Goal: Go to known website: Access a specific website the user already knows

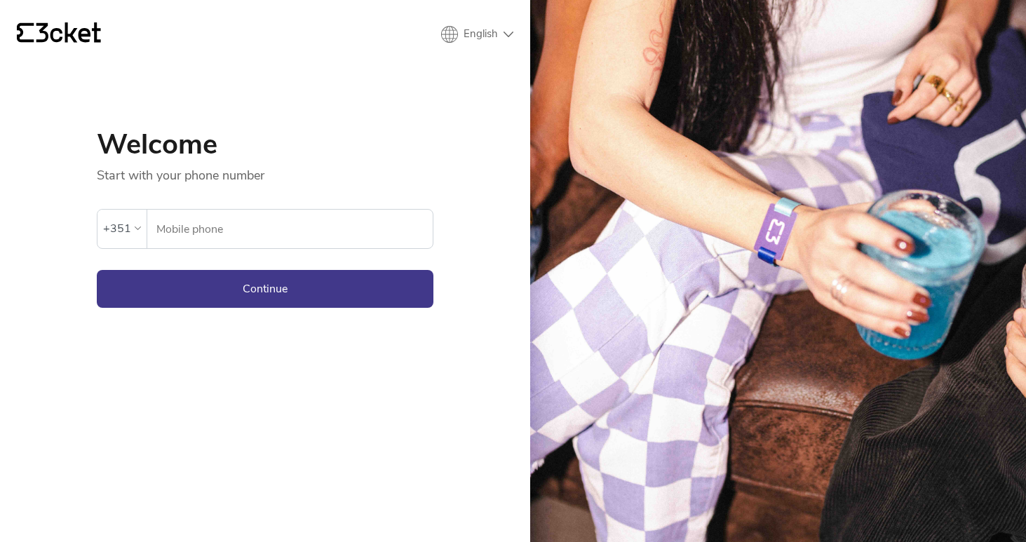
click at [870, 1] on img at bounding box center [778, 271] width 497 height 542
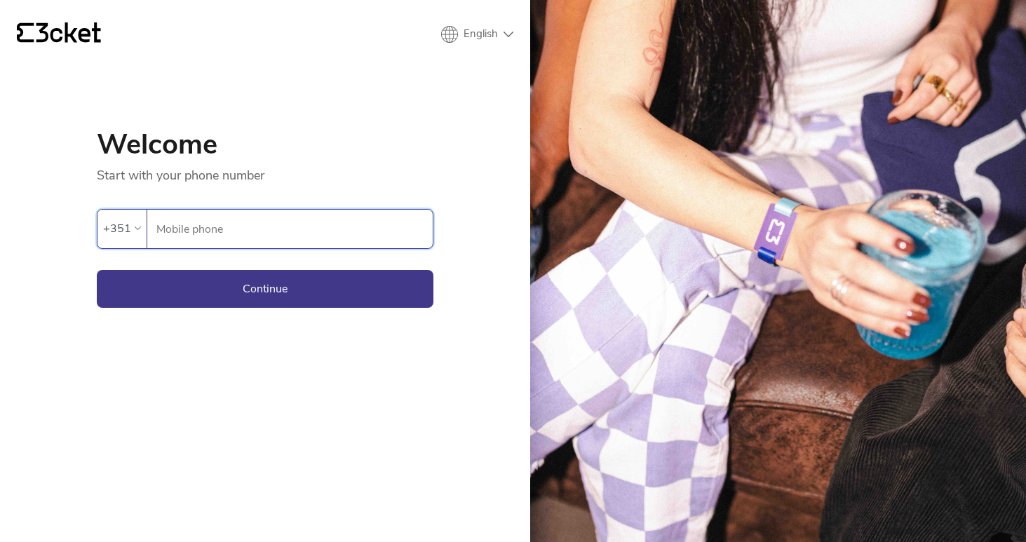
click at [186, 224] on input "Mobile phone" at bounding box center [294, 229] width 277 height 39
paste input "964948293"
type input "964948293"
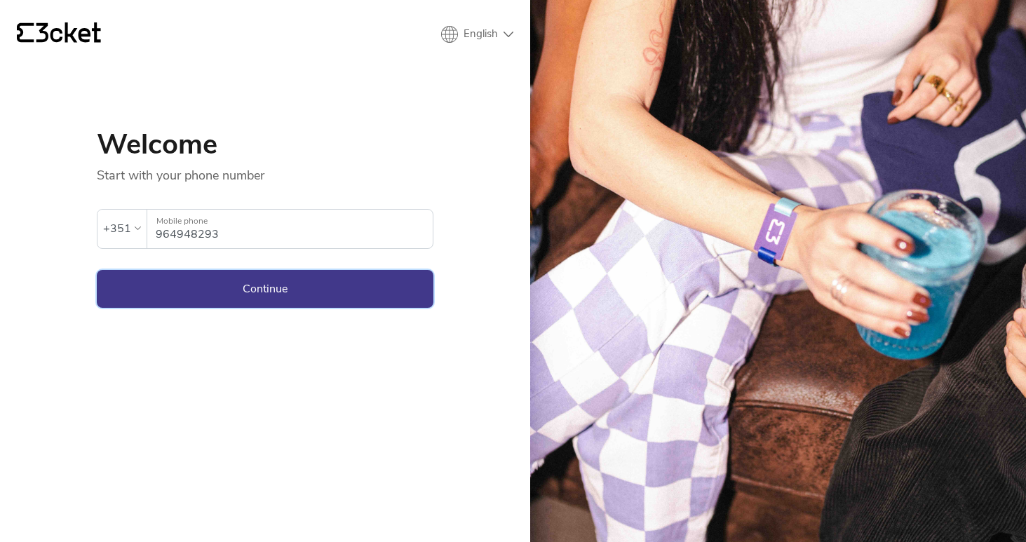
click at [201, 292] on button "Continue" at bounding box center [265, 289] width 337 height 38
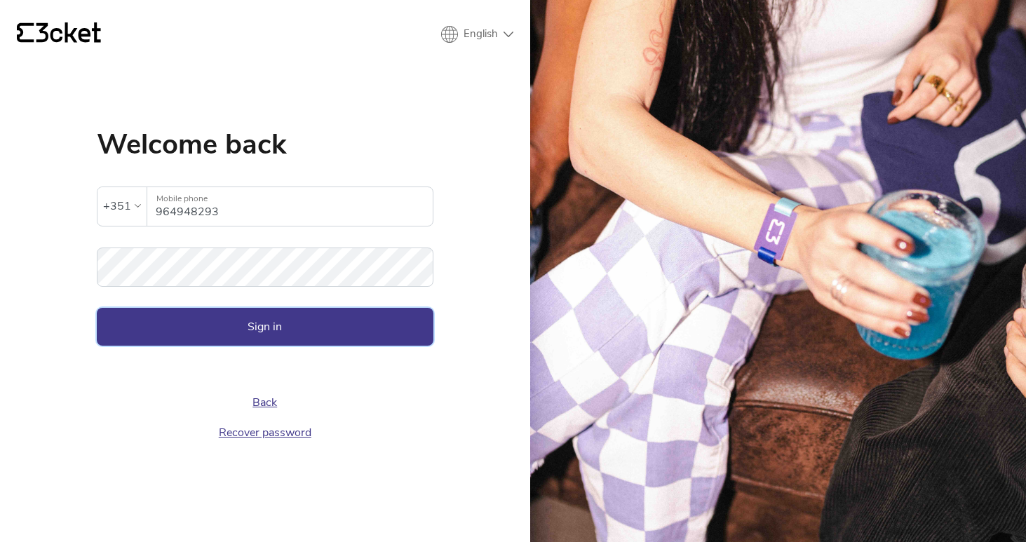
click at [325, 327] on button "Sign in" at bounding box center [265, 327] width 337 height 38
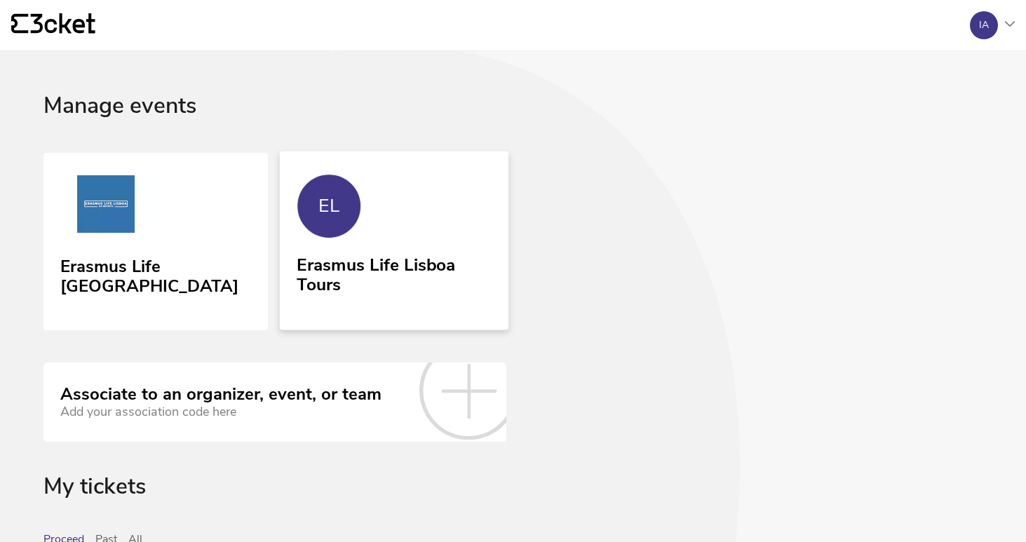
click at [340, 264] on div "Erasmus Life Lisboa Tours" at bounding box center [394, 272] width 194 height 45
